Goal: Information Seeking & Learning: Learn about a topic

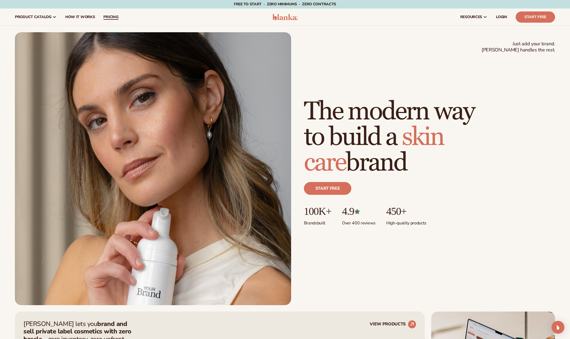
click at [108, 16] on span "pricing" at bounding box center [110, 17] width 15 height 4
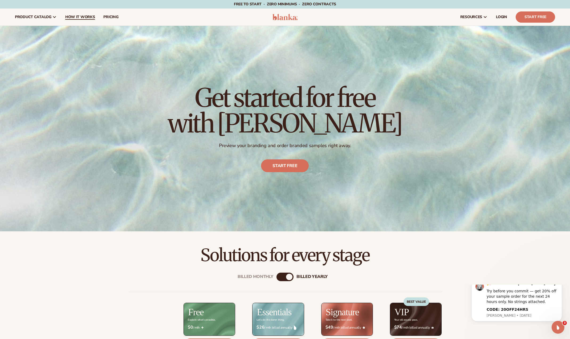
click at [80, 16] on span "How It Works" at bounding box center [80, 17] width 30 height 4
